Goal: Task Accomplishment & Management: Manage account settings

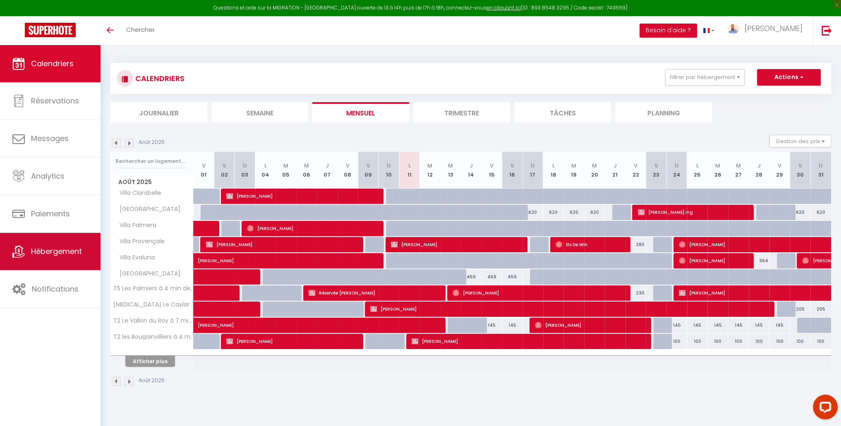
click at [63, 248] on span "Hébergement" at bounding box center [56, 251] width 51 height 10
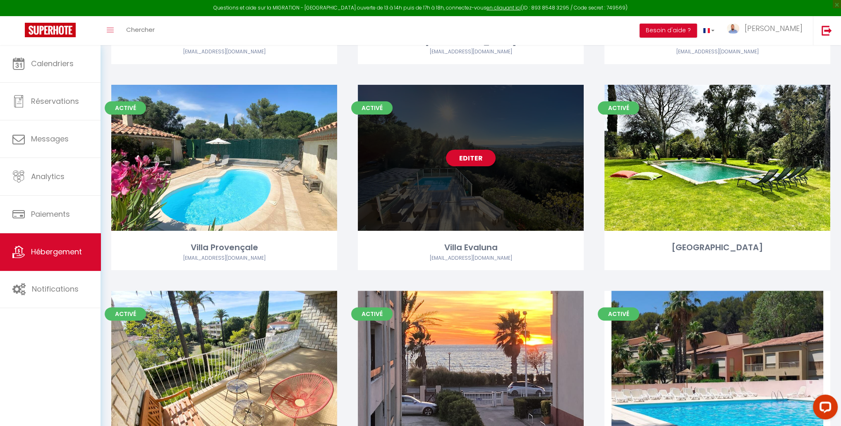
scroll to position [290, 0]
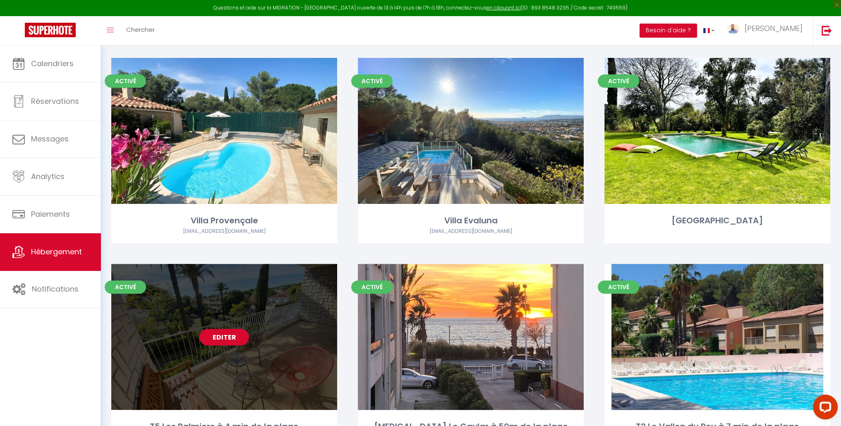
click at [225, 338] on link "Editer" at bounding box center [224, 337] width 50 height 17
select select "3"
select select "2"
select select "1"
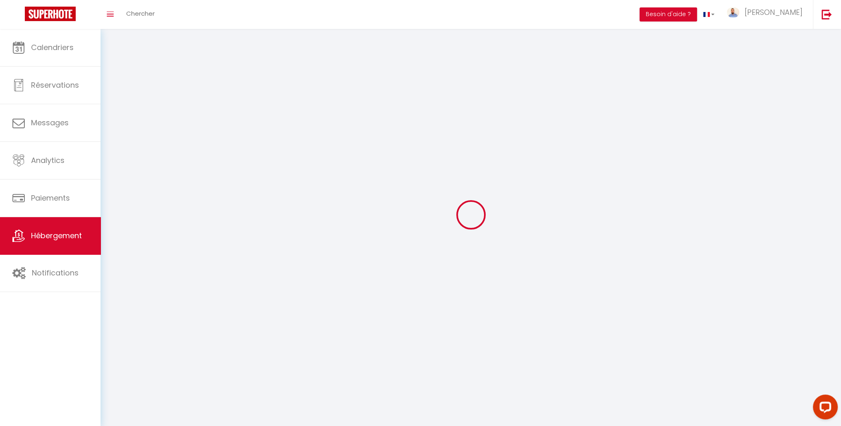
select select
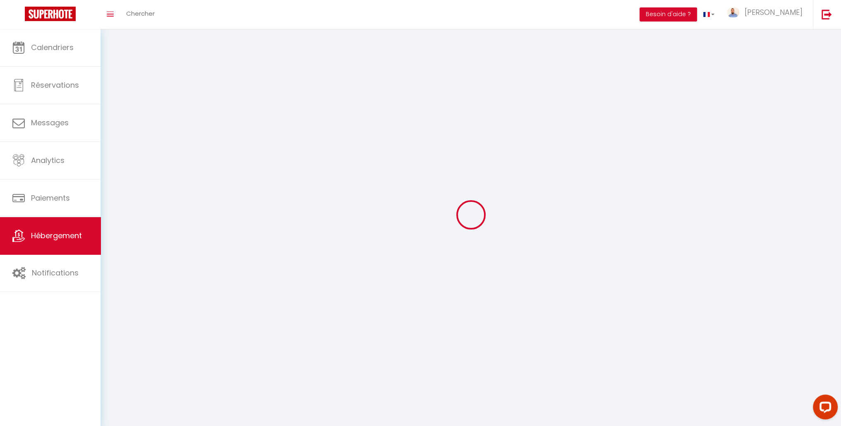
select select
checkbox input "false"
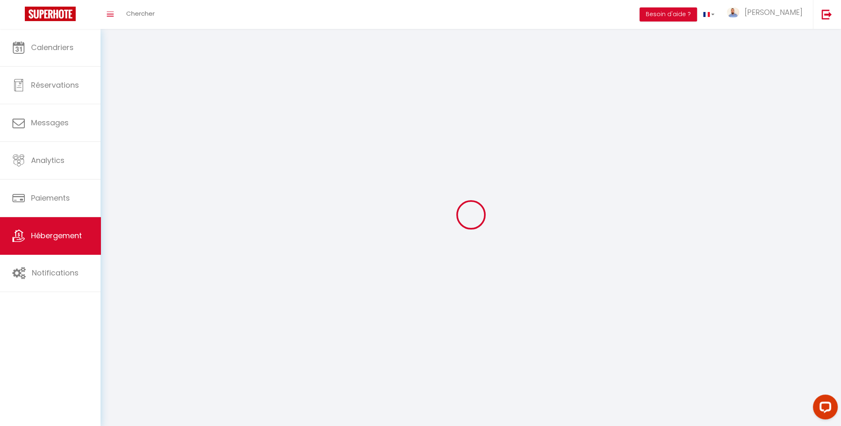
select select
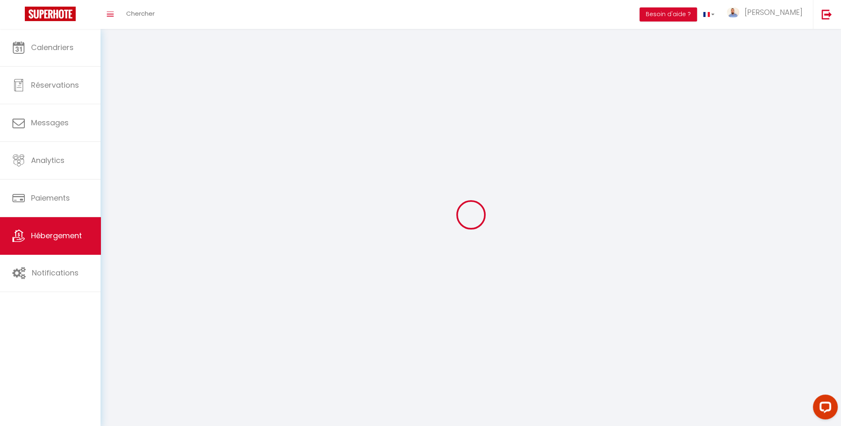
select select
checkbox input "false"
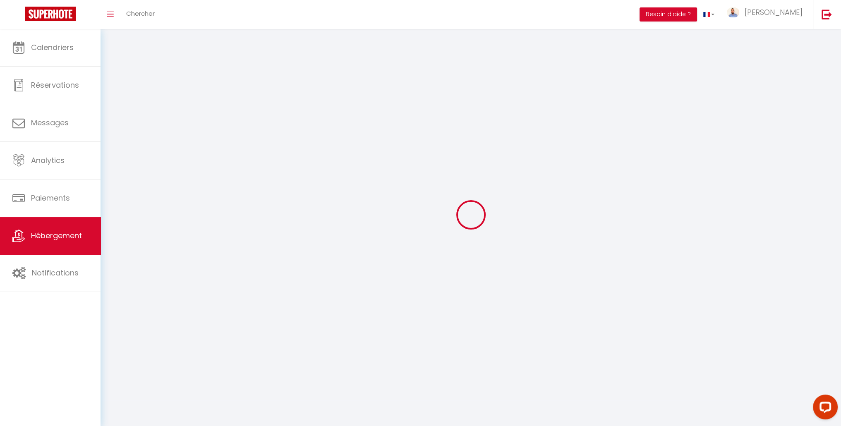
checkbox input "false"
select select
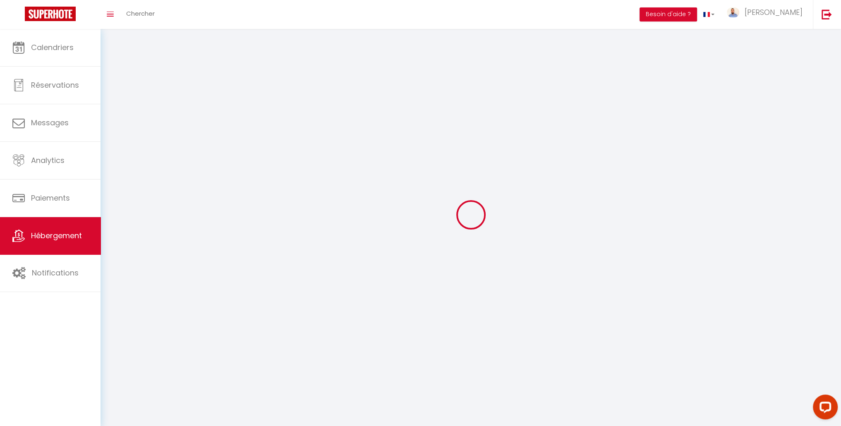
select select
checkbox input "false"
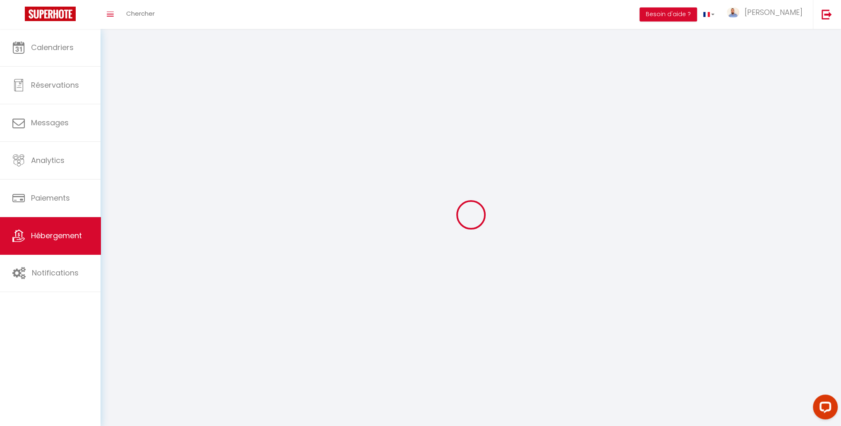
checkbox input "false"
select select
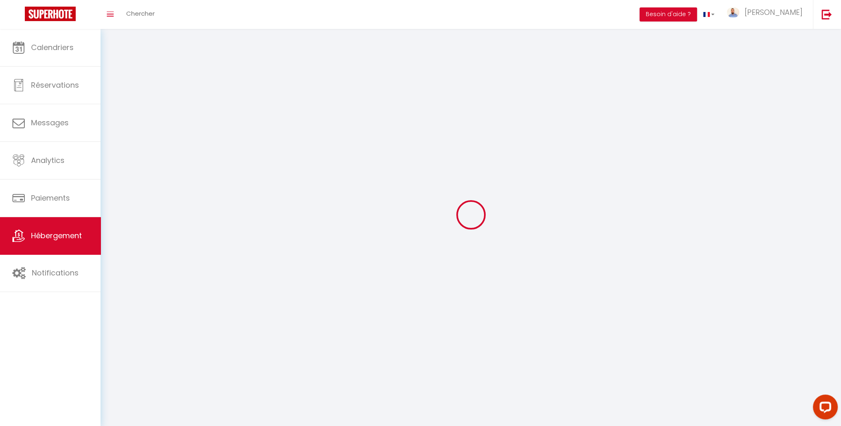
select select
select select "28"
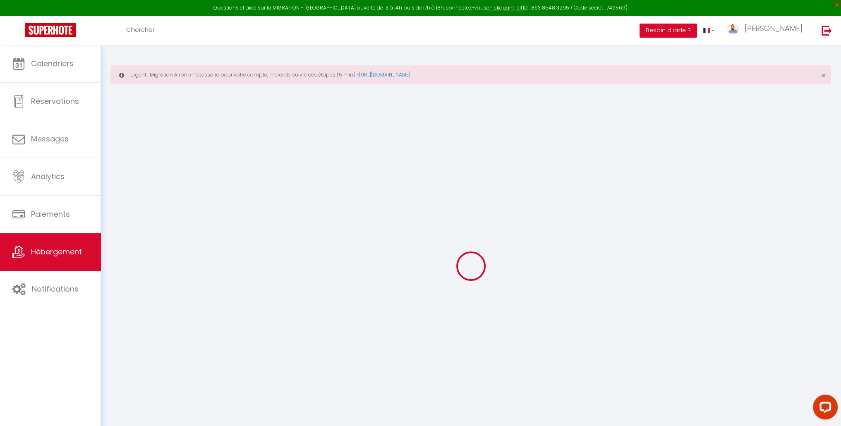
select select
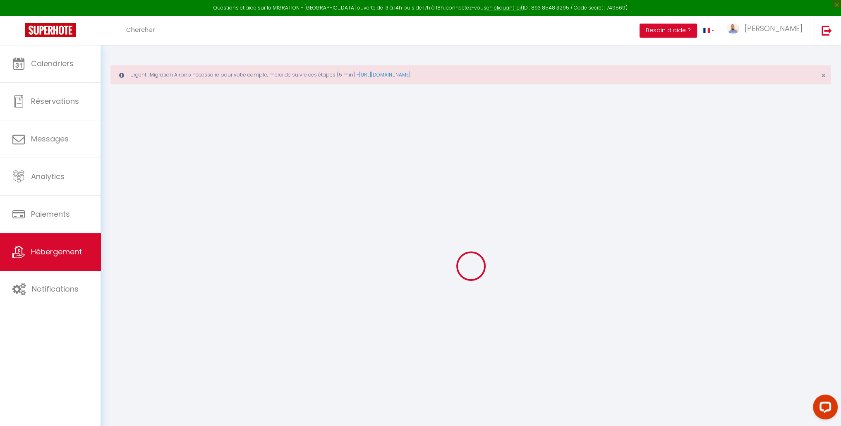
select select
checkbox input "false"
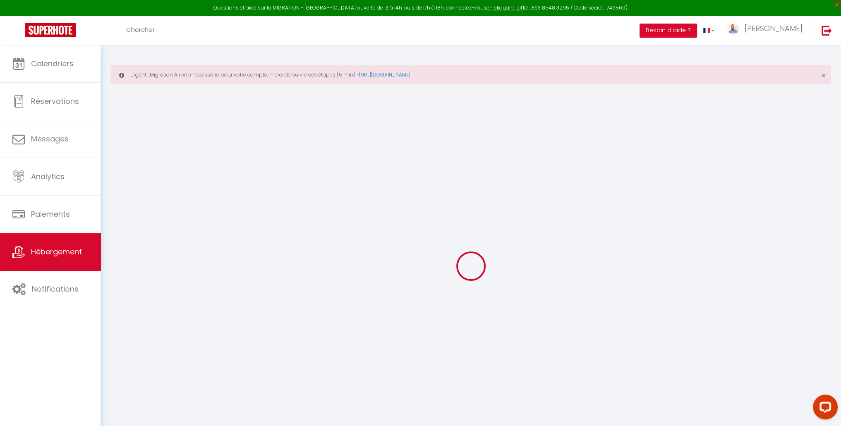
select select
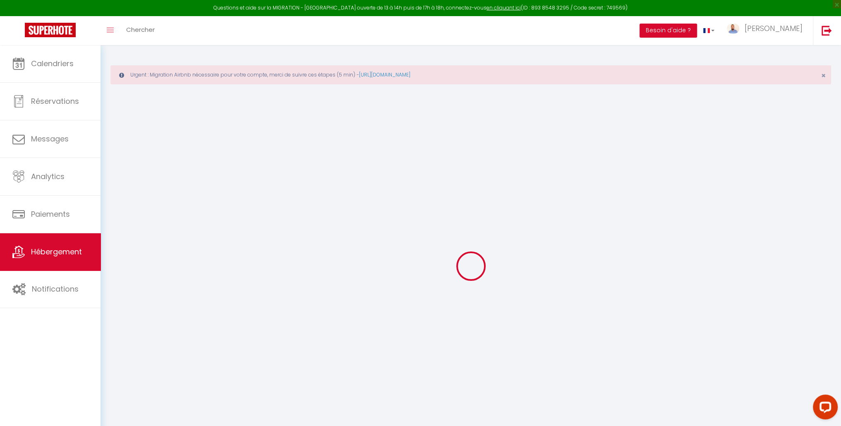
select select
checkbox input "false"
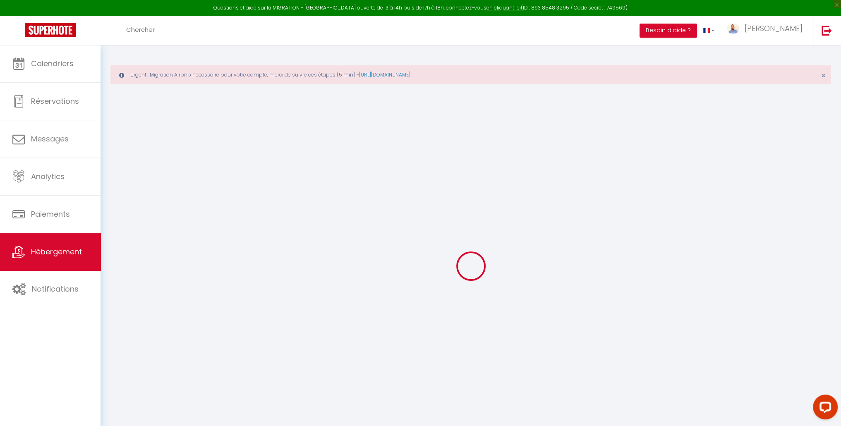
checkbox input "false"
select select
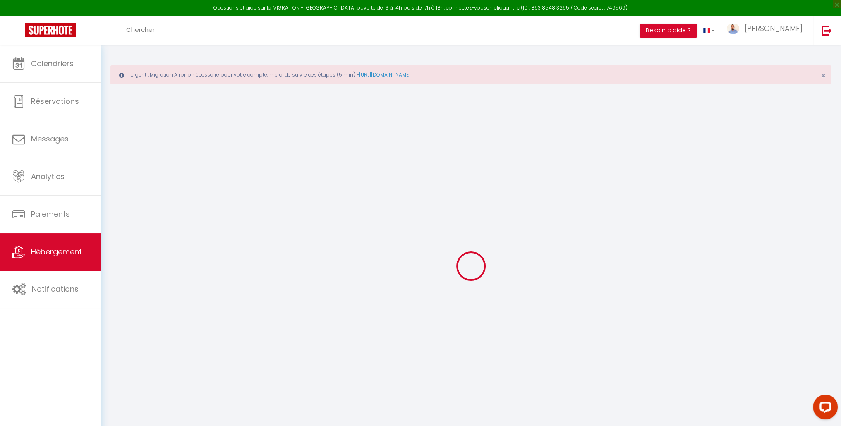
select select
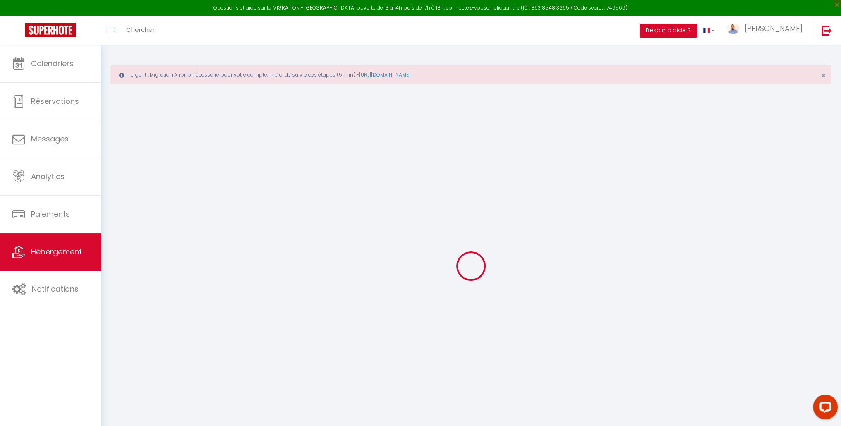
checkbox input "false"
select select
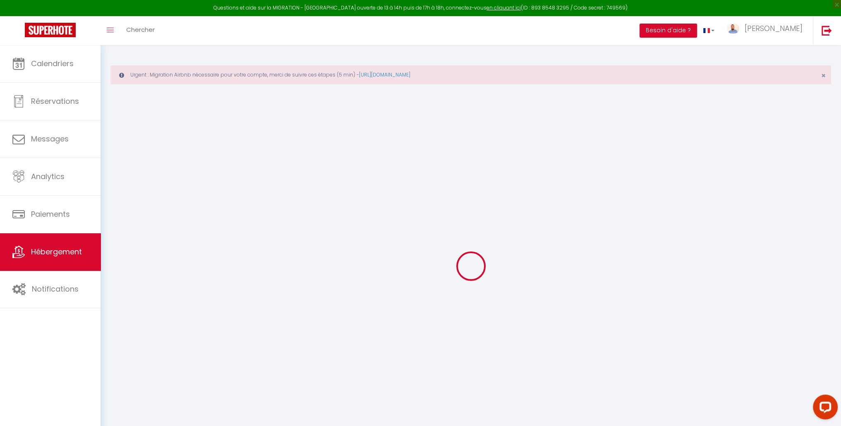
select select
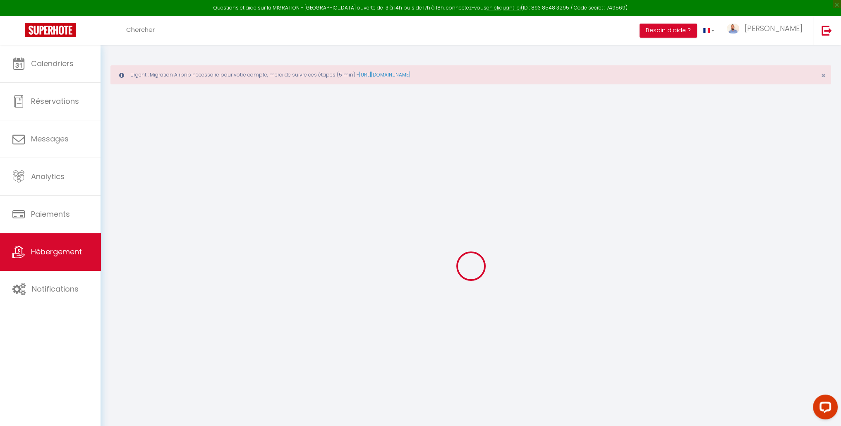
select select
checkbox input "false"
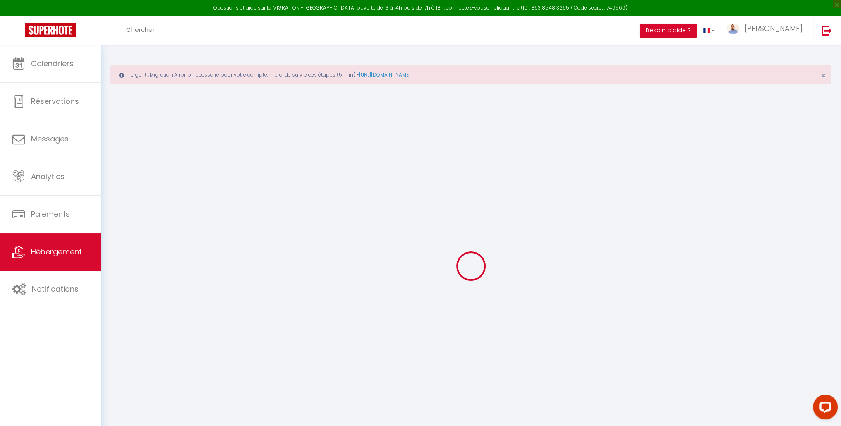
checkbox input "false"
select select
type input "T5 Les Palmiers à 4 min de la plage"
type input "[PERSON_NAME]"
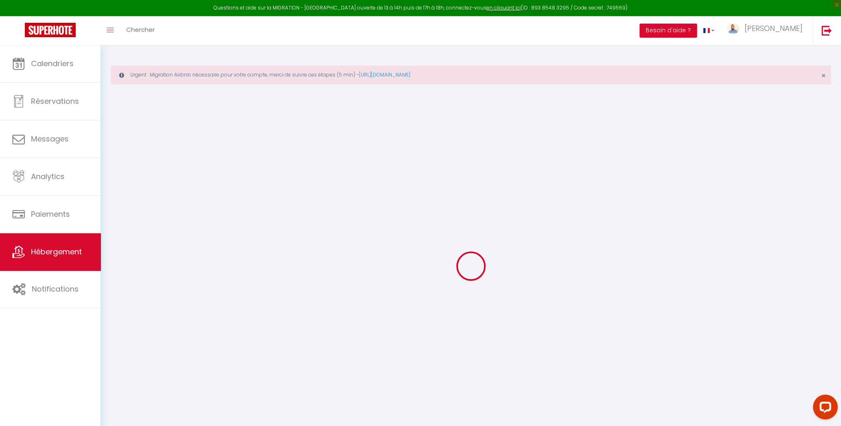
type input "Cotte"
type input "Allée des palmiers"
type input "83270"
type input "Saint Cyr Sur Mer"
select select "8"
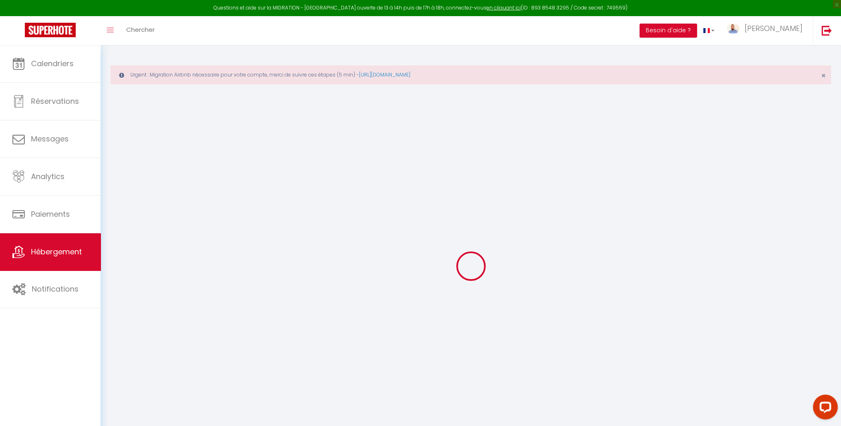
select select "8"
select select "4"
select select "2"
type input "150"
type input "4.32"
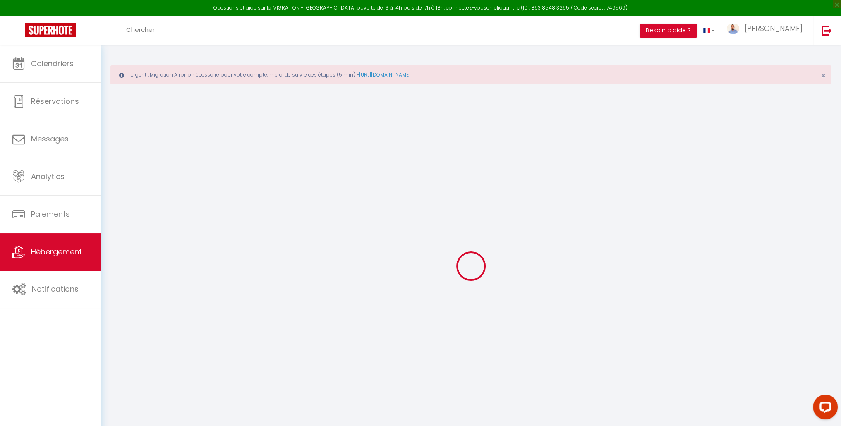
type input "100000"
type input "600"
type input "10"
select select
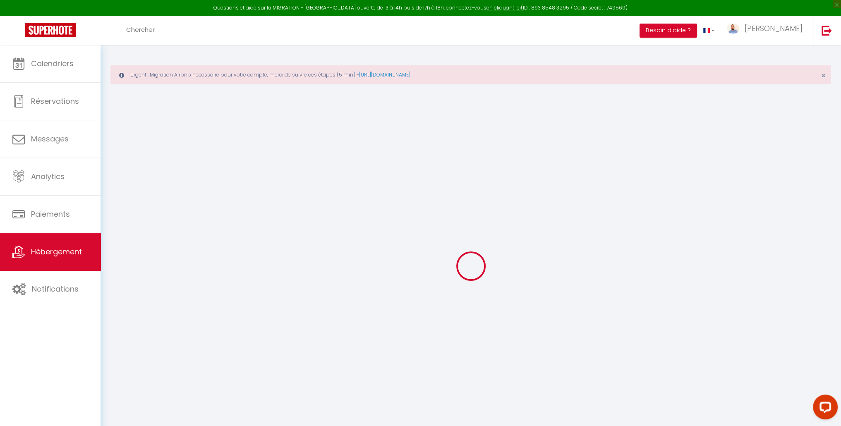
select select
type input "[STREET_ADDRESS]"
type input "83270"
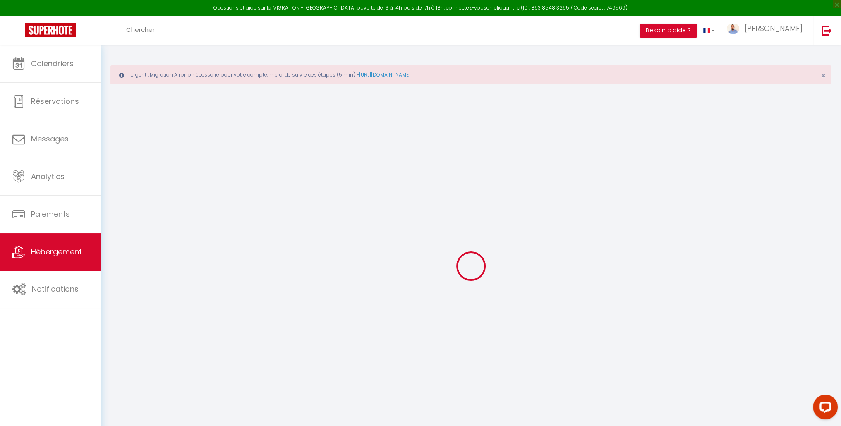
type input "[GEOGRAPHIC_DATA]"
type input "[EMAIL_ADDRESS][DOMAIN_NAME]"
select select "10992"
checkbox input "false"
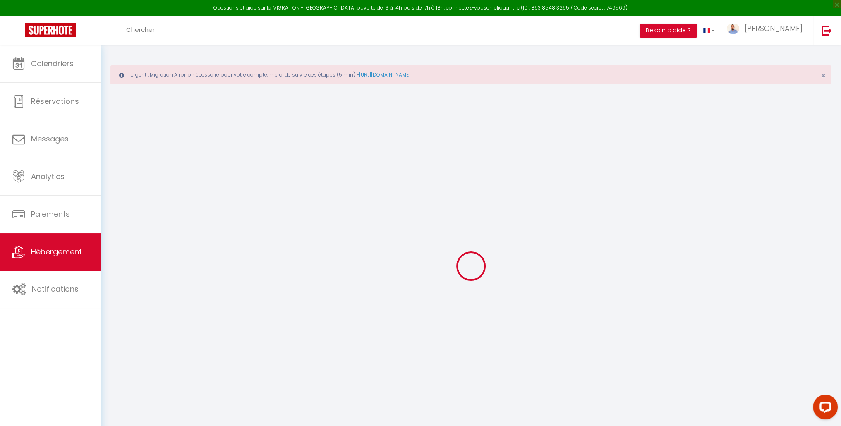
checkbox input "false"
radio input "true"
type input "0"
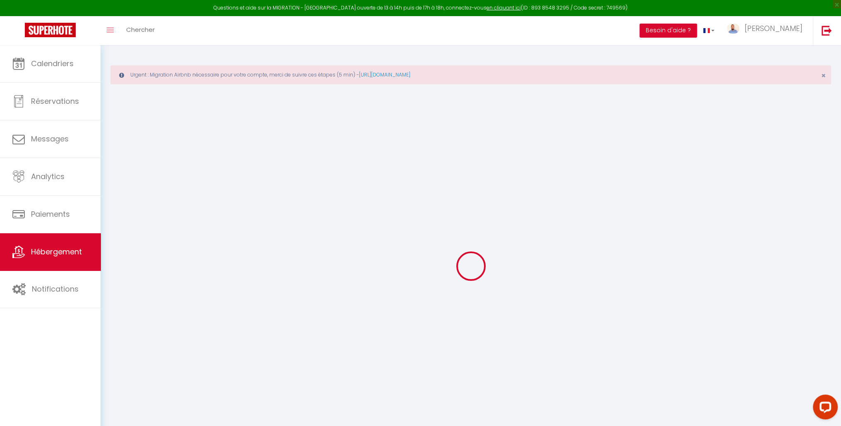
type input "0"
select select "+ 12 %"
select select "+ 21 %"
select select "+ 3 %"
checkbox input "false"
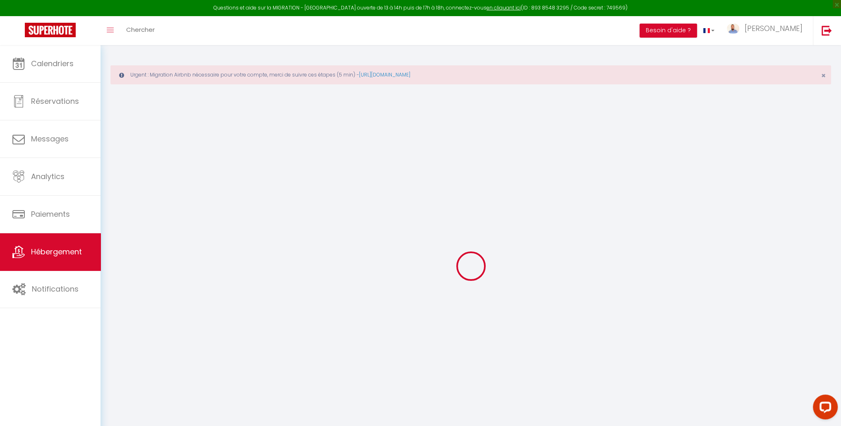
checkbox input "false"
select select "6658-861171792555441481"
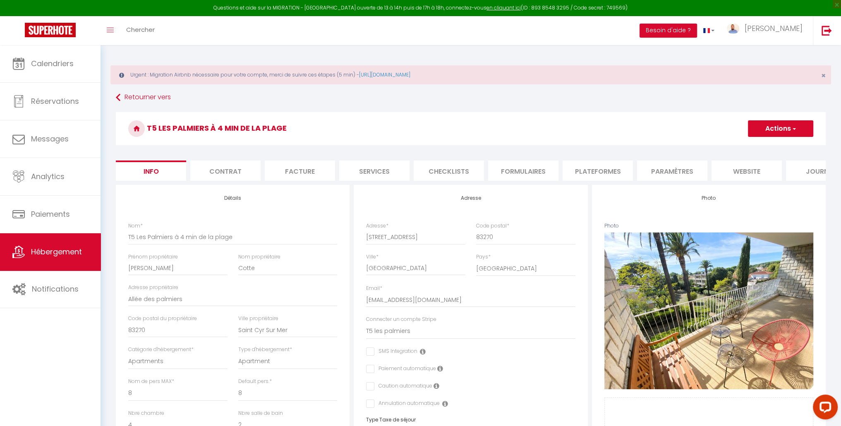
click at [658, 170] on li "Paramètres" at bounding box center [672, 170] width 70 height 20
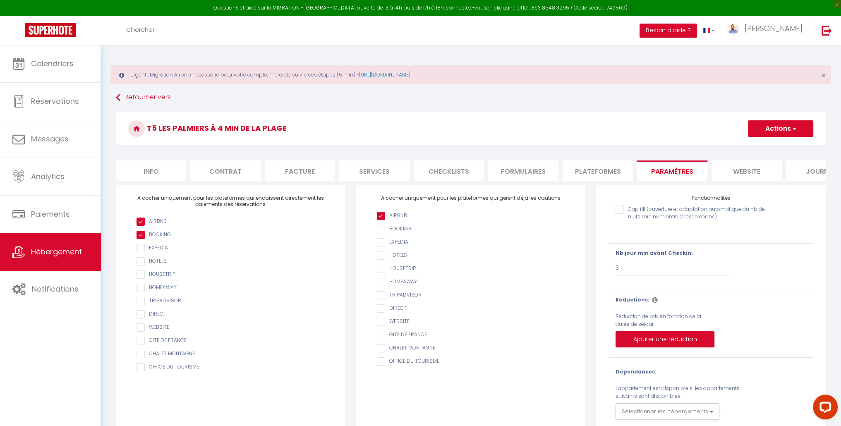
click at [618, 174] on li "Plateformes" at bounding box center [598, 170] width 70 height 20
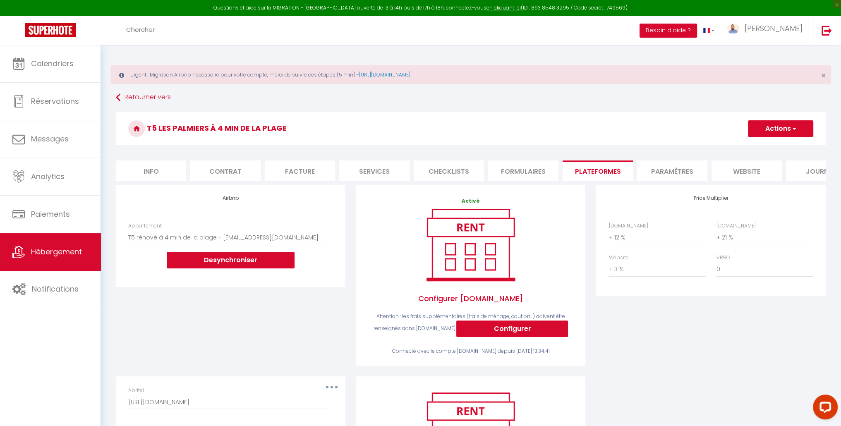
click at [728, 167] on li "website" at bounding box center [746, 170] width 70 height 20
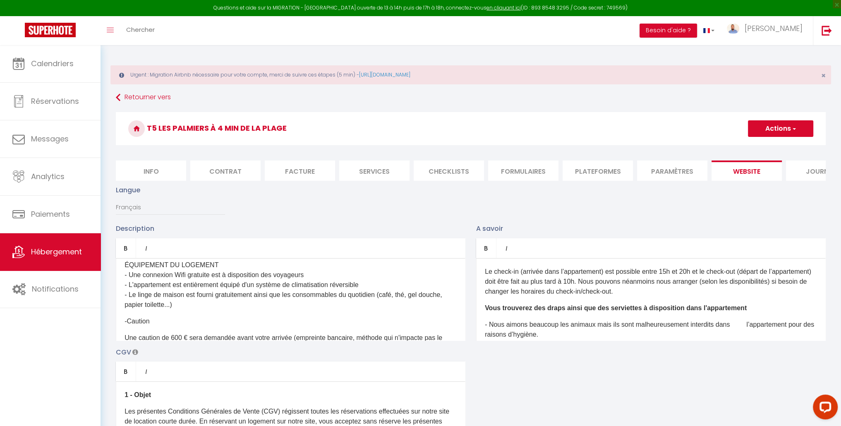
scroll to position [248, 0]
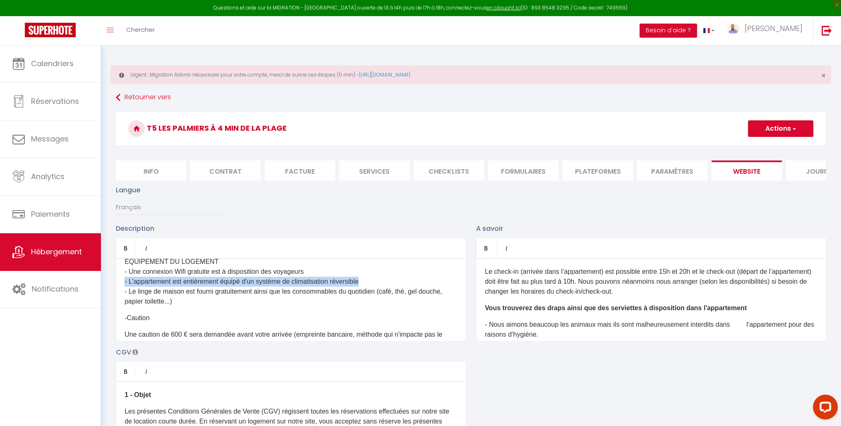
drag, startPoint x: 374, startPoint y: 286, endPoint x: 122, endPoint y: 290, distance: 252.3
click at [122, 290] on div "[PERSON_NAME] Conciergerie vous présente ce Spacieux T5 de 100 m² entièrement r…" at bounding box center [291, 299] width 350 height 83
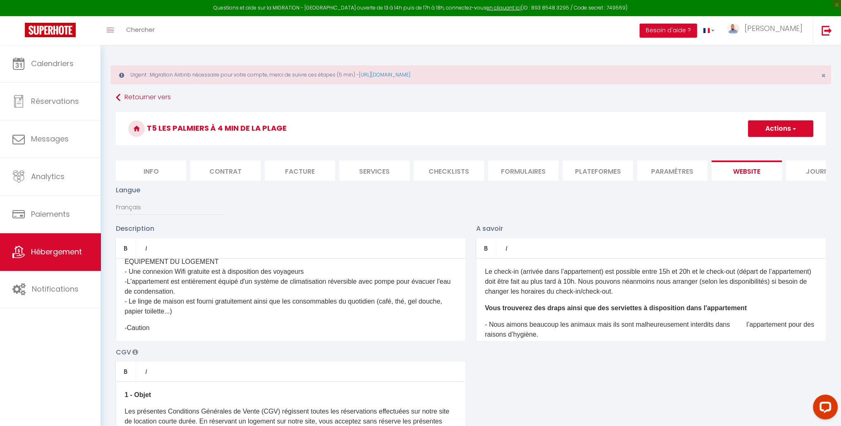
click at [399, 286] on span "COMPOSITION DU LOGEMENT - Séjour avec espace détente et TV - Salle à manger - C…" at bounding box center [288, 227] width 326 height 176
drag, startPoint x: 437, startPoint y: 287, endPoint x: 402, endPoint y: 290, distance: 34.9
click at [402, 290] on p "COMPOSITION DU LOGEMENT - Séjour avec espace détente et TV - Salle à manger - C…" at bounding box center [291, 227] width 332 height 179
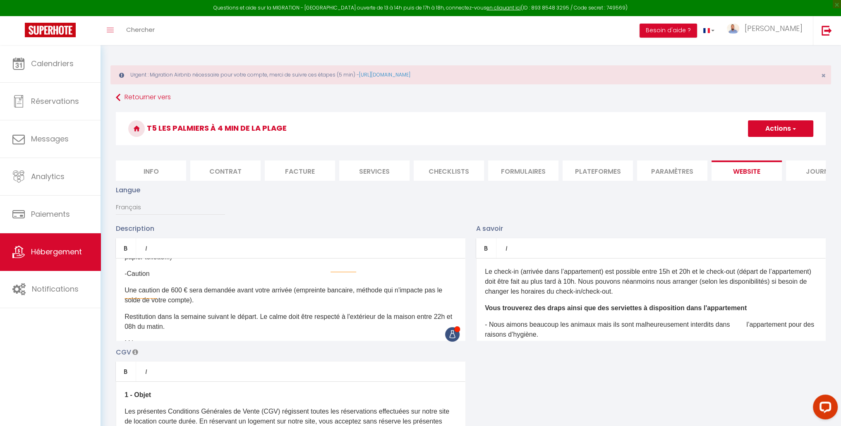
scroll to position [331, 0]
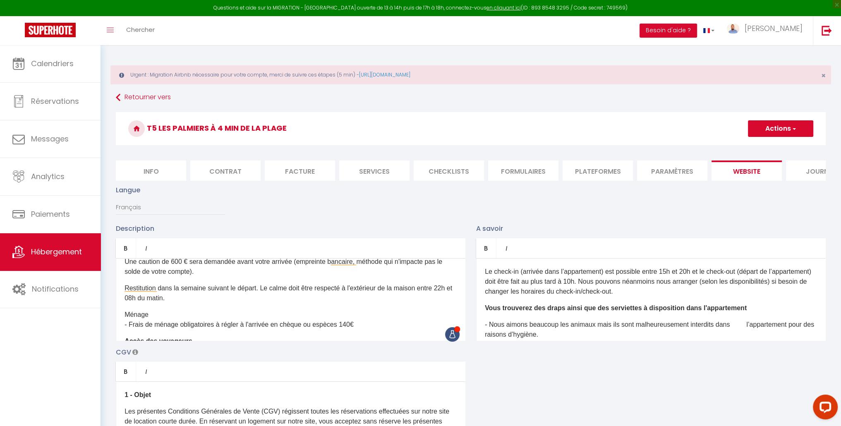
click at [792, 135] on button "Actions" at bounding box center [780, 128] width 65 height 17
click at [771, 147] on input "Enregistrer" at bounding box center [771, 147] width 31 height 8
checkbox input "true"
checkbox input "false"
checkbox input "true"
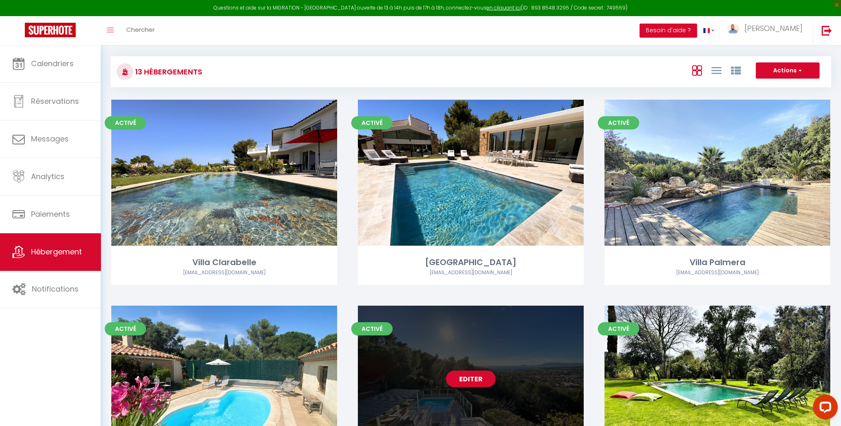
scroll to position [41, 0]
